Goal: Task Accomplishment & Management: Manage account settings

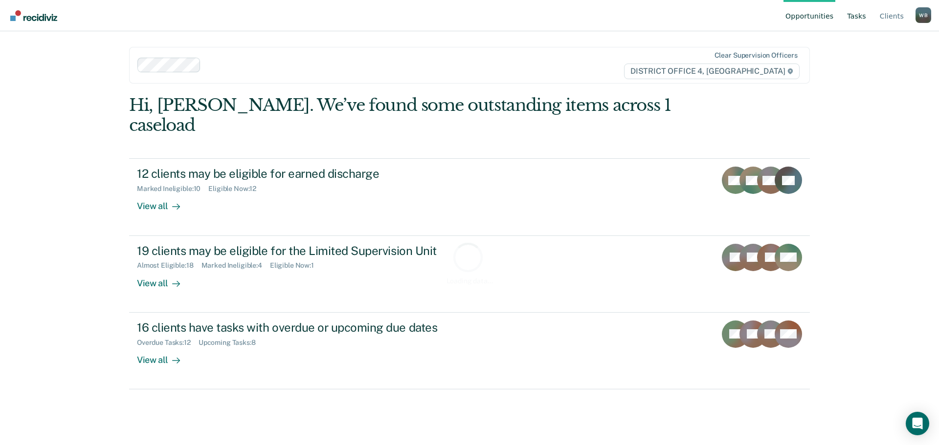
click at [865, 14] on link "Tasks" at bounding box center [856, 15] width 23 height 31
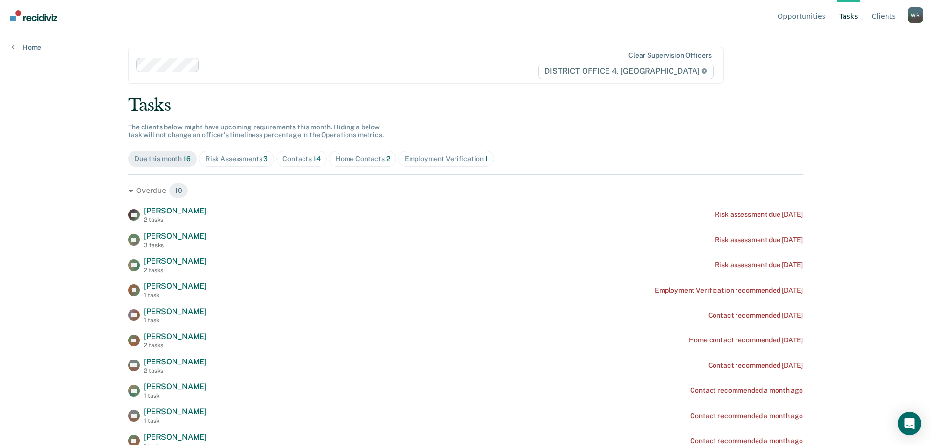
click at [283, 155] on div "Contacts 14" at bounding box center [302, 159] width 38 height 8
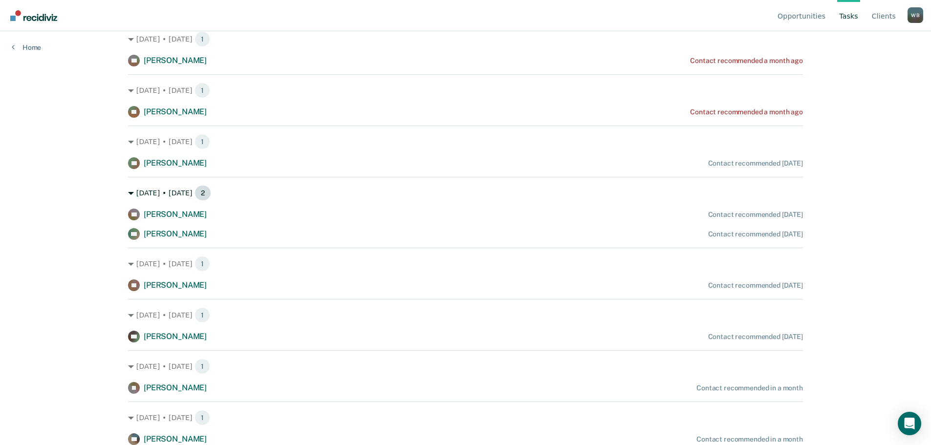
scroll to position [359, 0]
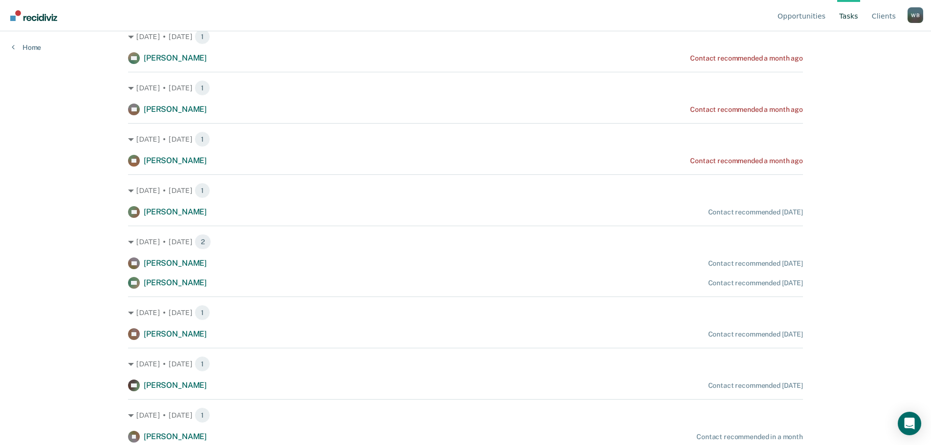
click at [714, 218] on div "NT [PERSON_NAME] Contact recommended [DATE]" at bounding box center [465, 212] width 675 height 12
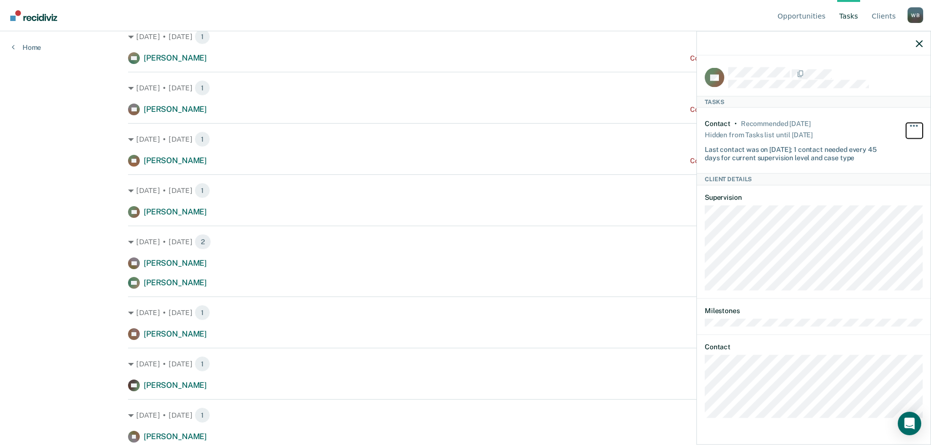
click at [912, 123] on button "button" at bounding box center [914, 131] width 17 height 16
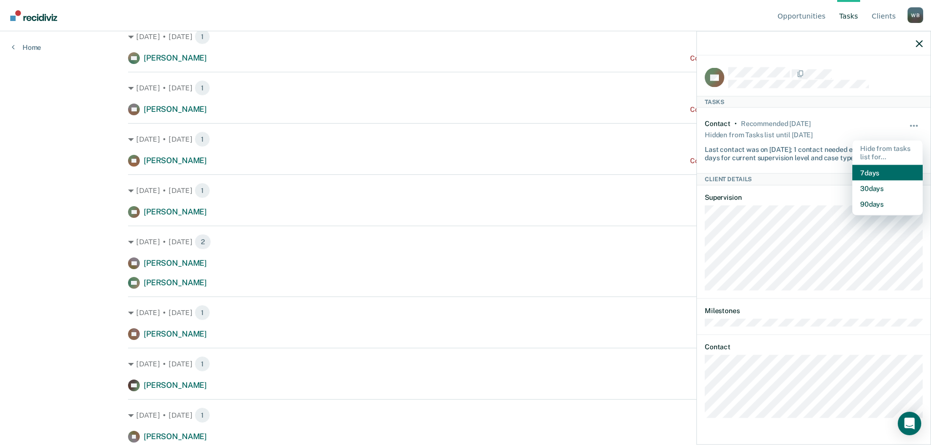
click at [886, 172] on button "7 days" at bounding box center [888, 173] width 70 height 16
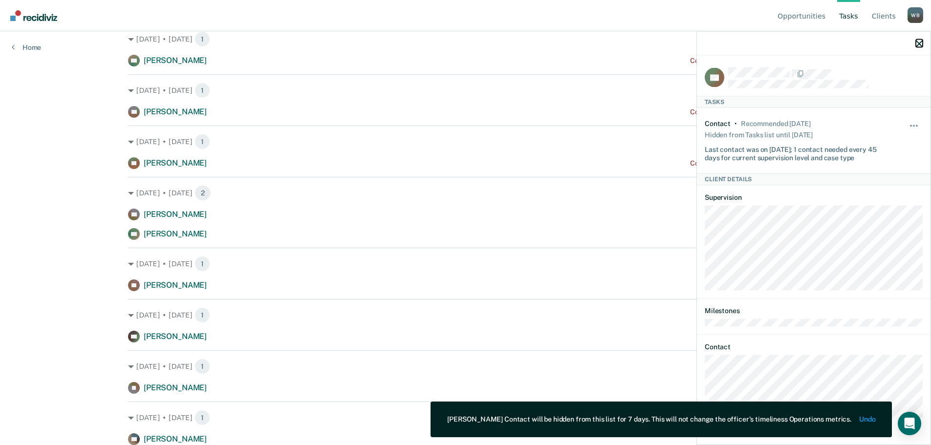
drag, startPoint x: 917, startPoint y: 45, endPoint x: 910, endPoint y: 47, distance: 7.1
click at [917, 45] on icon "button" at bounding box center [919, 43] width 7 height 7
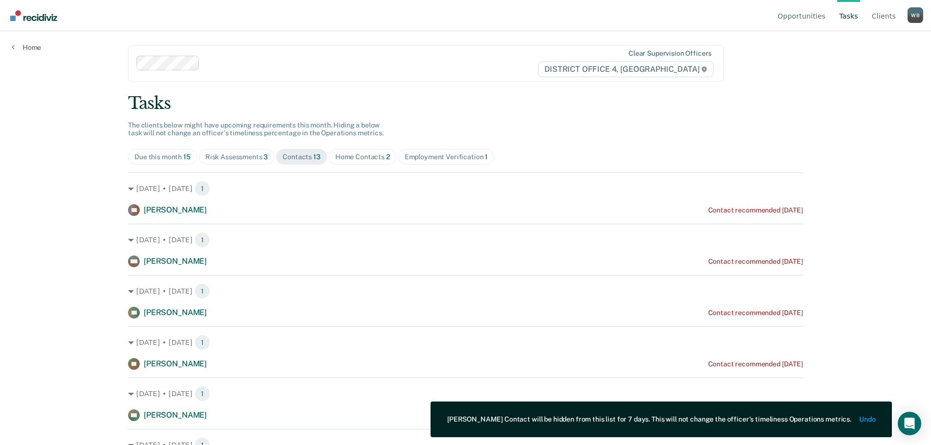
scroll to position [0, 0]
click at [219, 154] on span "Risk Assessments 3" at bounding box center [237, 159] width 76 height 16
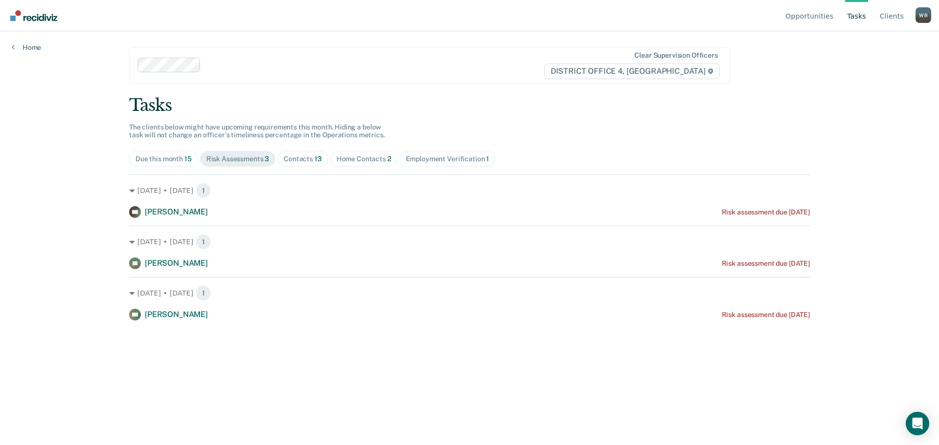
click at [375, 161] on div "Home Contacts 2" at bounding box center [363, 159] width 55 height 8
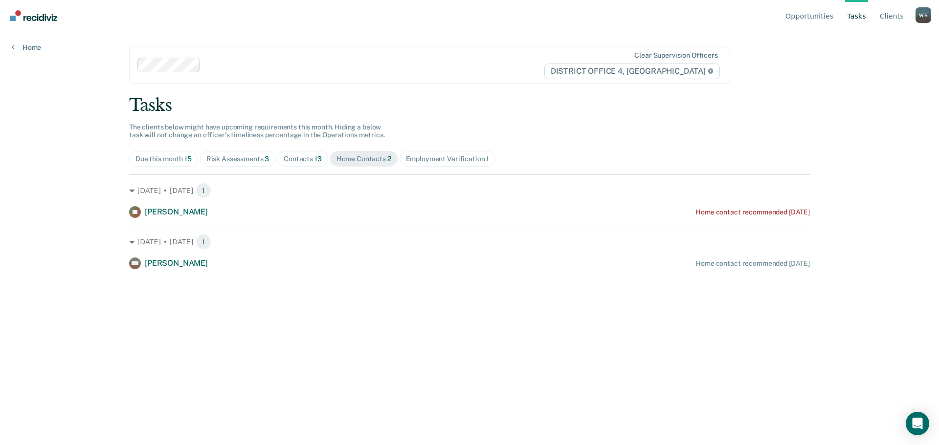
click at [291, 154] on span "Contacts 13" at bounding box center [302, 159] width 51 height 16
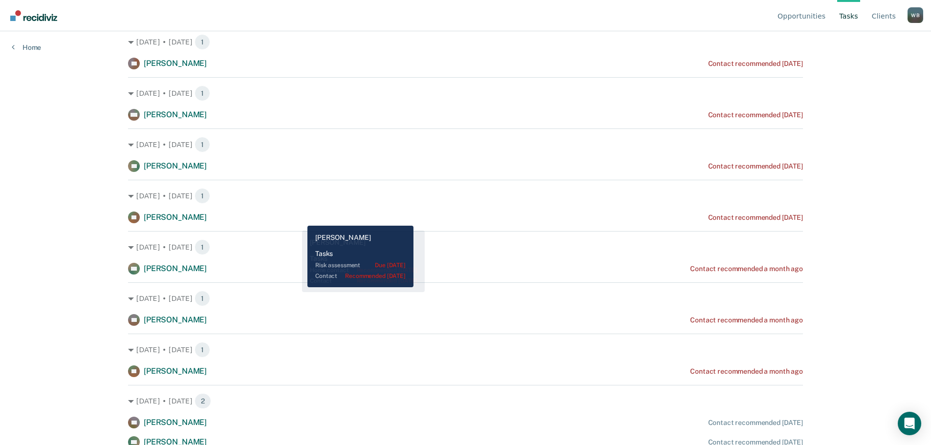
scroll to position [147, 0]
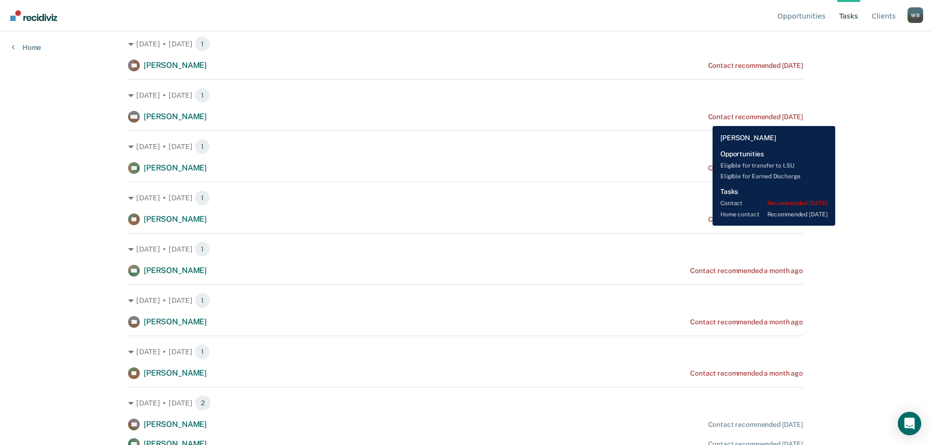
click at [708, 119] on div "Contact recommended [DATE]" at bounding box center [755, 117] width 95 height 8
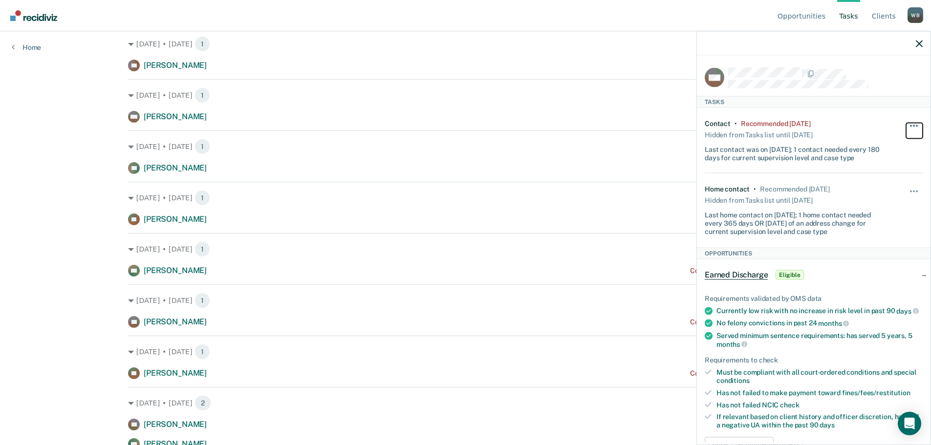
click at [911, 125] on button "button" at bounding box center [914, 131] width 17 height 16
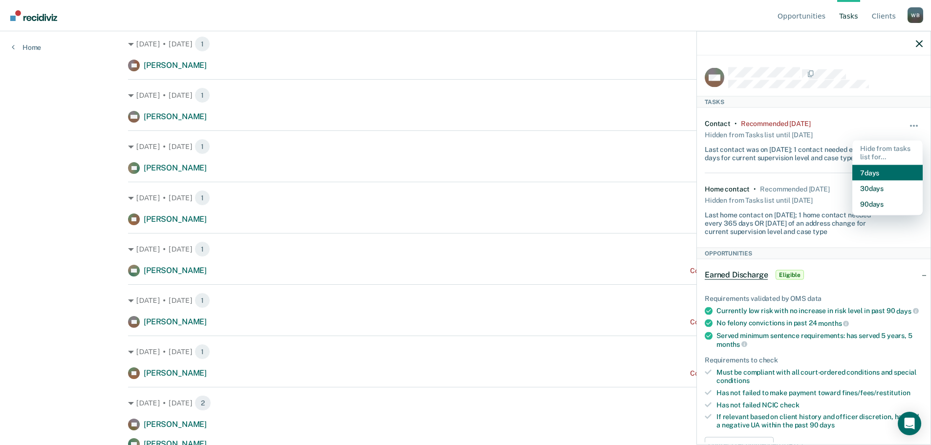
click at [870, 171] on button "7 days" at bounding box center [888, 173] width 70 height 16
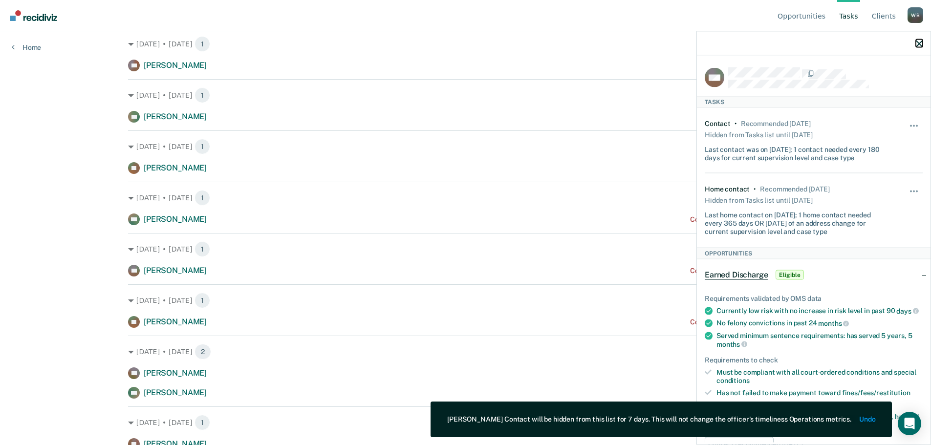
click at [919, 43] on icon "button" at bounding box center [919, 43] width 7 height 7
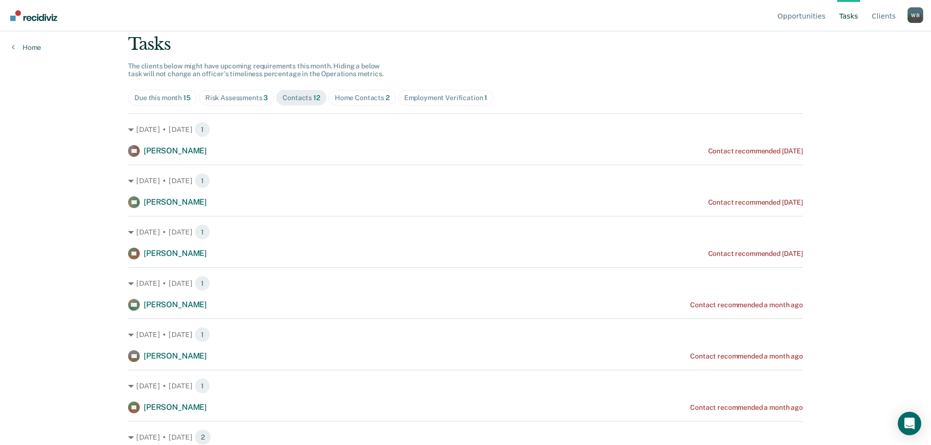
scroll to position [110, 0]
